Goal: Information Seeking & Learning: Learn about a topic

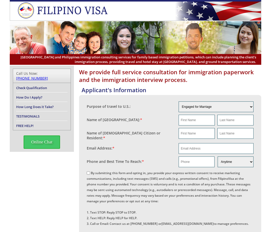
click at [44, 113] on li "TESTIMONIALS" at bounding box center [41, 115] width 51 height 9
click at [32, 114] on link "TESTIMONIALS" at bounding box center [27, 116] width 23 height 5
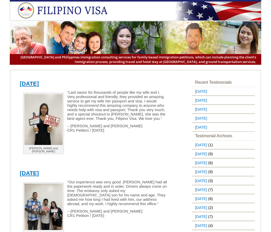
click at [107, 158] on div "John and Irene “Last savior for thousands of people like my wife and I. Very pr…" at bounding box center [97, 126] width 155 height 72
click at [109, 157] on div "John and Irene “Last savior for thousands of people like my wife and I. Very pr…" at bounding box center [97, 126] width 155 height 72
click at [106, 157] on div "John and Irene “Last savior for thousands of people like my wife and I. Very pr…" at bounding box center [97, 126] width 155 height 72
click at [100, 155] on p at bounding box center [93, 152] width 147 height 4
click at [99, 155] on p at bounding box center [93, 152] width 147 height 4
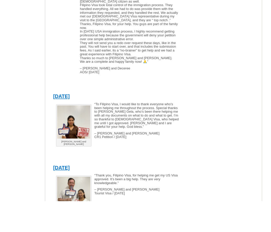
scroll to position [805, 0]
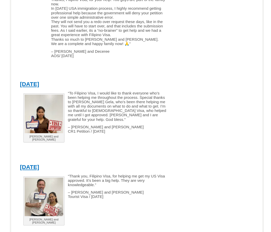
click at [212, 149] on div "September 4, 2025 John and Irene “Last savior for thousands of people like my w…" at bounding box center [135, 48] width 238 height 1555
click at [204, 150] on div "September 4, 2025 John and Irene “Last savior for thousands of people like my w…" at bounding box center [135, 48] width 238 height 1555
click at [205, 147] on div "September 4, 2025 John and Irene “Last savior for thousands of people like my w…" at bounding box center [135, 48] width 238 height 1555
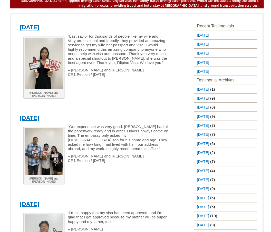
scroll to position [0, 0]
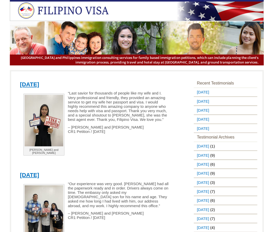
click at [156, 162] on p at bounding box center [93, 160] width 147 height 4
click at [135, 155] on p at bounding box center [93, 152] width 147 height 4
click at [132, 162] on div "John and Irene “Last savior for thousands of people like my wife and I. Very pr…" at bounding box center [97, 126] width 155 height 72
click at [131, 162] on div "John and Irene “Last savior for thousands of people like my wife and I. Very pr…" at bounding box center [97, 126] width 155 height 72
click at [129, 162] on div "John and Irene “Last savior for thousands of people like my wife and I. Very pr…" at bounding box center [97, 126] width 155 height 72
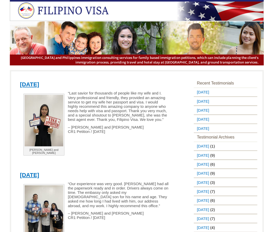
click at [118, 155] on p at bounding box center [93, 152] width 147 height 4
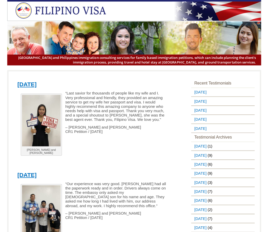
click at [154, 157] on div "John and Irene “Last savior for thousands of people like my wife and I. Very pr…" at bounding box center [97, 126] width 155 height 72
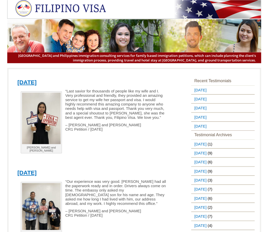
scroll to position [2, 0]
click at [208, 183] on link "[DATE]" at bounding box center [200, 178] width 16 height 8
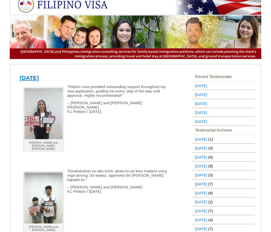
scroll to position [6, 0]
click at [207, 188] on link "April 2025" at bounding box center [200, 184] width 16 height 8
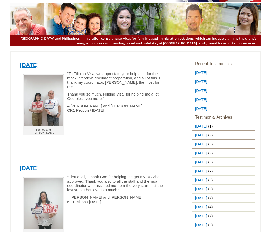
scroll to position [18, 0]
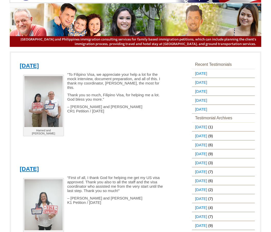
click at [233, 123] on h3 "Testimonial Archives" at bounding box center [223, 118] width 63 height 9
click at [208, 158] on link "June 2025" at bounding box center [200, 154] width 16 height 8
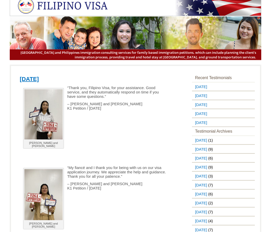
scroll to position [5, 0]
click at [208, 180] on link "[DATE]" at bounding box center [200, 176] width 16 height 8
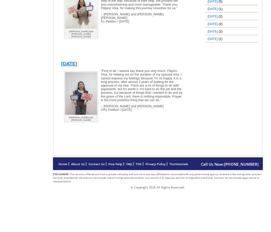
scroll to position [677, 0]
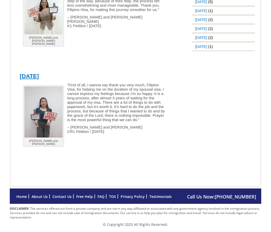
click at [130, 149] on p at bounding box center [93, 146] width 147 height 4
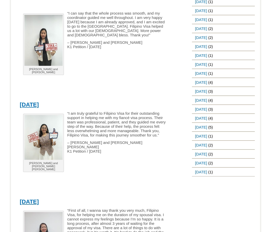
scroll to position [502, 0]
